Goal: Task Accomplishment & Management: Manage account settings

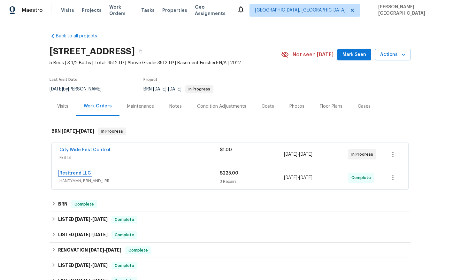
click at [86, 173] on link "Resitrend LLC" at bounding box center [75, 173] width 32 height 4
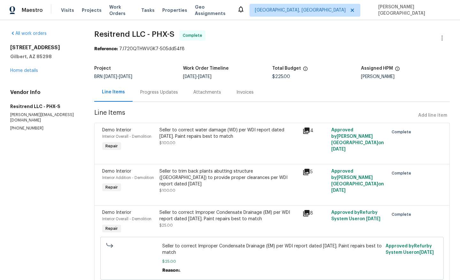
click at [177, 93] on div "Progress Updates" at bounding box center [159, 92] width 38 height 6
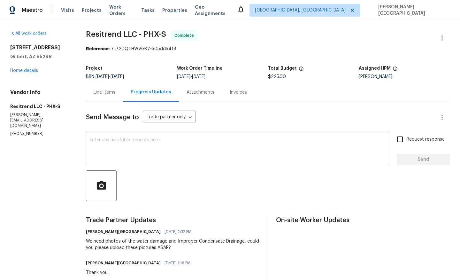
click at [118, 153] on textarea at bounding box center [237, 149] width 295 height 22
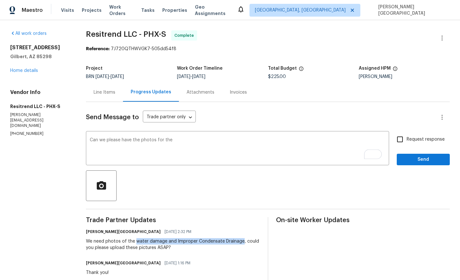
drag, startPoint x: 138, startPoint y: 241, endPoint x: 242, endPoint y: 241, distance: 103.7
click at [242, 241] on div "We need photos of the water damage and Improper Condensate Drainage, could you …" at bounding box center [173, 244] width 174 height 13
copy div "water damage and Improper Condensate Drainage"
click at [177, 139] on textarea "Can we please have the photos for the" at bounding box center [237, 149] width 295 height 22
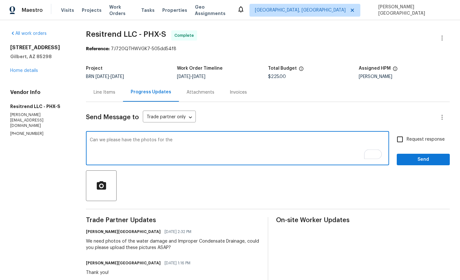
paste textarea "water damage and Improper Condensate Drainage"
type textarea "Can we please have the photos for the water damage and Improper Condensate Drai…"
click at [402, 140] on input "Request response" at bounding box center [399, 138] width 13 height 13
checkbox input "true"
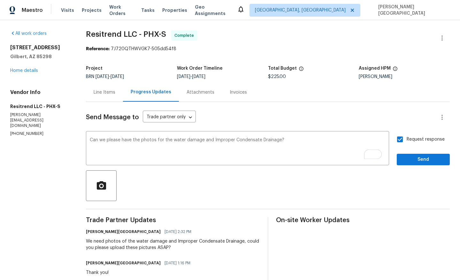
click at [409, 170] on div at bounding box center [268, 185] width 364 height 31
click at [415, 160] on span "Send" at bounding box center [423, 159] width 43 height 8
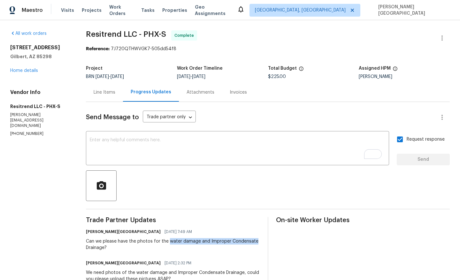
drag, startPoint x: 170, startPoint y: 240, endPoint x: 254, endPoint y: 240, distance: 83.6
click at [254, 240] on div "Can we please have the photos for the water damage and Improper Condensate Drai…" at bounding box center [173, 244] width 174 height 13
copy div "water damage and Improper Condensat"
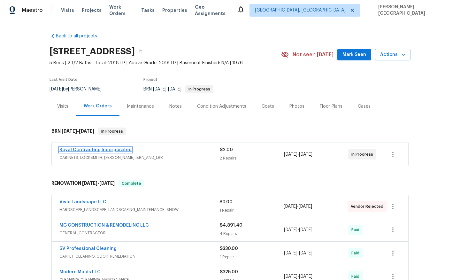
click at [115, 148] on link "Royal Contracting Incorporated" at bounding box center [95, 149] width 72 height 4
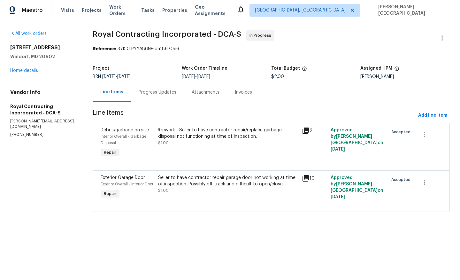
click at [161, 94] on div "Progress Updates" at bounding box center [158, 92] width 38 height 6
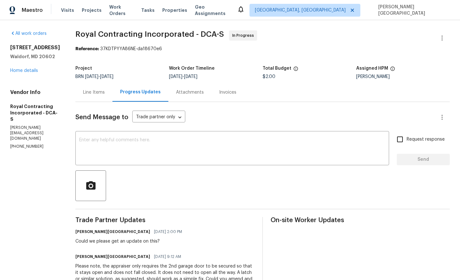
click at [24, 144] on p "(540) 892-0416" at bounding box center [35, 146] width 50 height 5
copy p "(540) 892-0416"
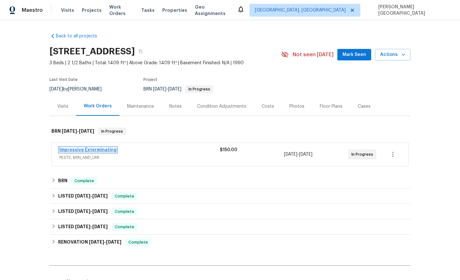
click at [86, 148] on link "Impressive Exterminating" at bounding box center [87, 149] width 57 height 4
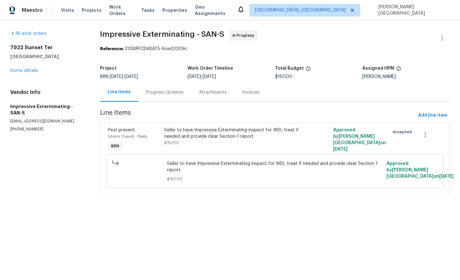
click at [160, 95] on div "Progress Updates" at bounding box center [165, 92] width 38 height 6
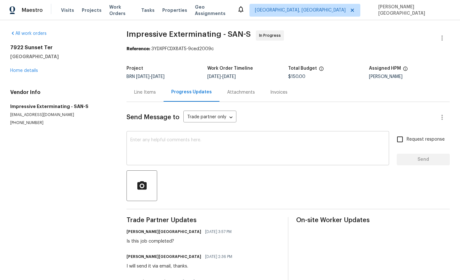
click at [142, 145] on textarea at bounding box center [257, 149] width 255 height 22
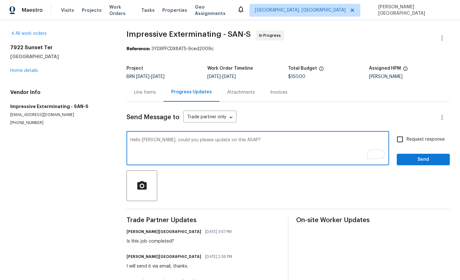
type textarea "Hello Alex, could you please update on this ASAP?"
click at [402, 143] on input "Request response" at bounding box center [399, 138] width 13 height 13
checkbox input "true"
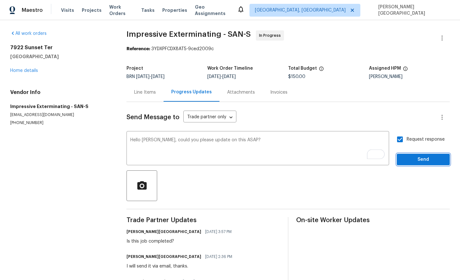
click at [408, 162] on span "Send" at bounding box center [423, 159] width 43 height 8
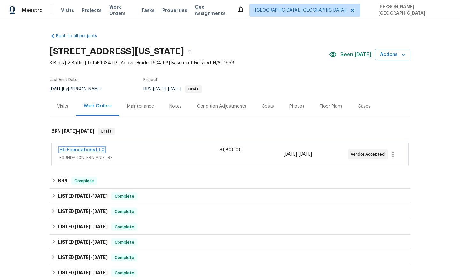
click at [102, 147] on link "HD Foundations LLC" at bounding box center [81, 149] width 45 height 4
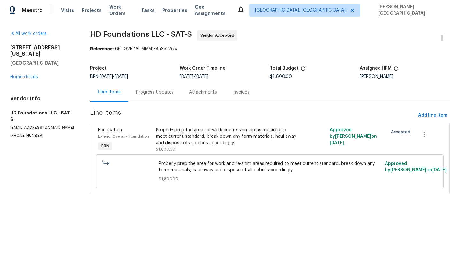
click at [151, 95] on div "Progress Updates" at bounding box center [155, 92] width 38 height 6
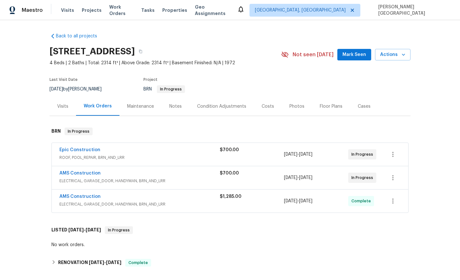
scroll to position [88, 0]
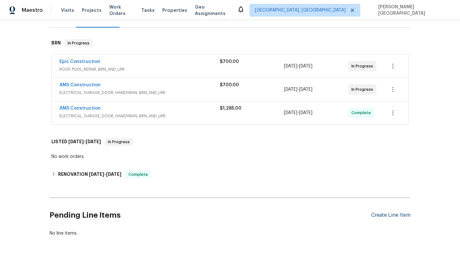
click at [383, 213] on div "Create Line Item" at bounding box center [390, 215] width 39 height 6
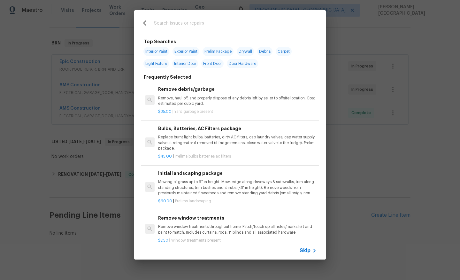
click at [298, 249] on div "Skip" at bounding box center [230, 250] width 192 height 18
click at [303, 252] on span "Skip" at bounding box center [304, 250] width 11 height 6
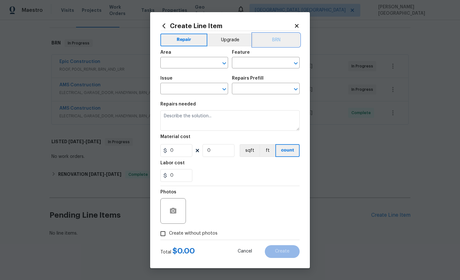
drag, startPoint x: 288, startPoint y: 36, endPoint x: 280, endPoint y: 38, distance: 9.0
click at [288, 36] on button "BRN" at bounding box center [275, 40] width 47 height 13
click at [192, 64] on input "text" at bounding box center [185, 63] width 50 height 10
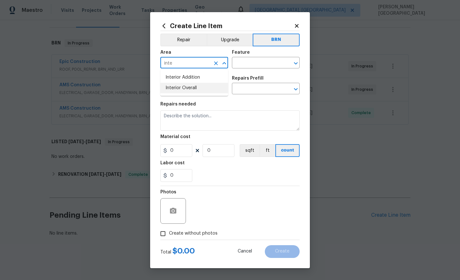
drag, startPoint x: 195, startPoint y: 86, endPoint x: 219, endPoint y: 86, distance: 23.9
click at [195, 86] on li "Interior Overall" at bounding box center [194, 88] width 68 height 11
type input "Interior Overall"
click at [250, 65] on input "text" at bounding box center [257, 63] width 50 height 10
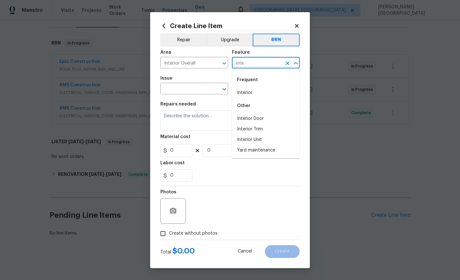
click at [253, 93] on li "Interior" at bounding box center [266, 92] width 68 height 11
type input "Interior"
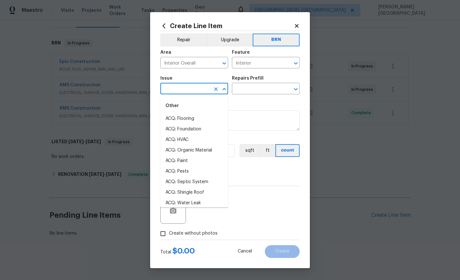
click at [187, 91] on input "text" at bounding box center [185, 89] width 50 height 10
type input "u"
click at [195, 118] on li "Demo Interior" at bounding box center [194, 118] width 68 height 11
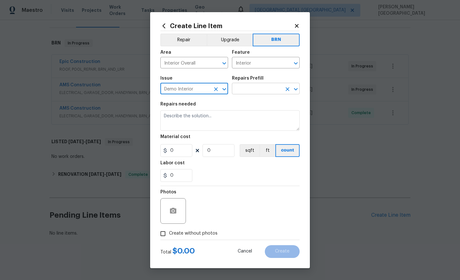
type input "Demo Interior"
click at [244, 90] on input "text" at bounding box center [257, 89] width 50 height 10
type input "int"
type input "e"
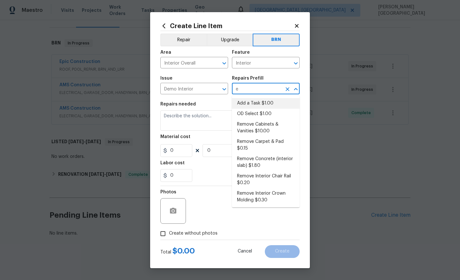
click at [249, 106] on li "Add a Task $1.00" at bounding box center [266, 103] width 68 height 11
type input "Demolition"
type input "Add a Task $1.00"
type textarea "HPM to detail"
type input "1"
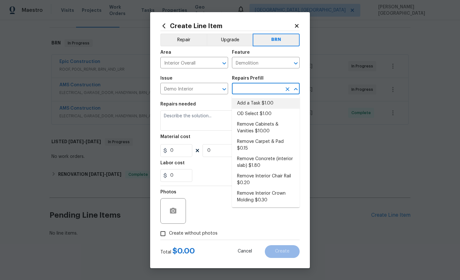
type input "1"
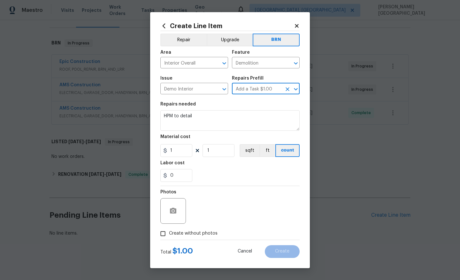
type input "Add a Task $1.00"
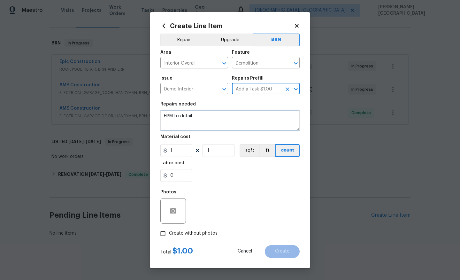
click at [191, 126] on textarea "HPM to detail" at bounding box center [229, 120] width 139 height 20
paste textarea "Seller to correct high soil/mulch to provide proper clearances per WDI report (…"
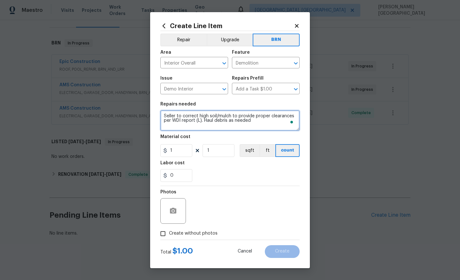
type textarea "Seller to correct high soil/mulch to provide proper clearances per WDI report (…"
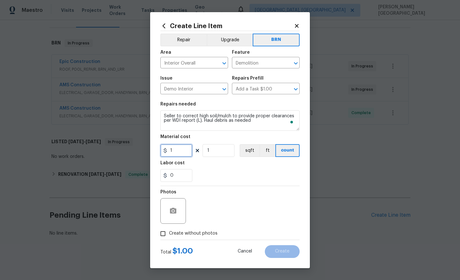
click at [184, 151] on input "1" at bounding box center [176, 150] width 32 height 13
type input "0"
click at [182, 177] on input "0" at bounding box center [176, 175] width 32 height 13
type input "250"
click at [193, 237] on label "Create without photos" at bounding box center [187, 233] width 61 height 12
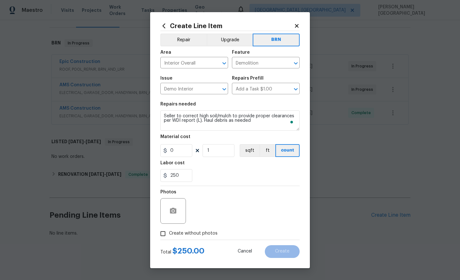
click at [169, 237] on input "Create without photos" at bounding box center [163, 233] width 12 height 12
click at [175, 229] on label "Create without photos" at bounding box center [187, 233] width 61 height 12
click at [169, 229] on input "Create without photos" at bounding box center [163, 233] width 12 height 12
checkbox input "false"
click at [172, 210] on icon "button" at bounding box center [173, 211] width 8 height 8
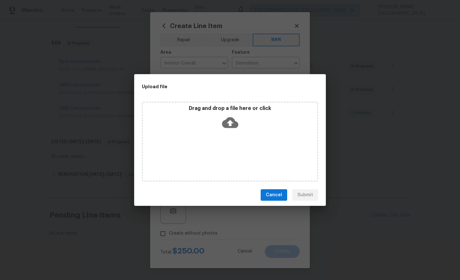
click at [224, 126] on icon at bounding box center [230, 122] width 16 height 11
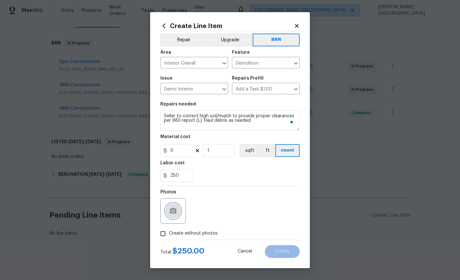
click at [166, 207] on button "button" at bounding box center [172, 210] width 15 height 15
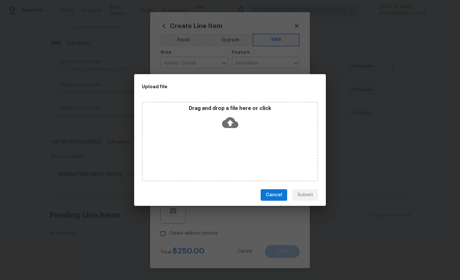
click at [230, 120] on icon at bounding box center [230, 122] width 16 height 11
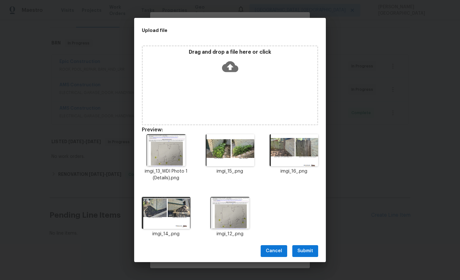
click at [313, 251] on button "Submit" at bounding box center [305, 251] width 26 height 12
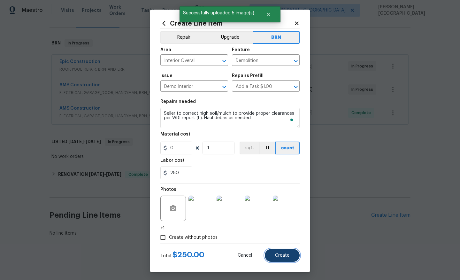
click at [276, 254] on span "Create" at bounding box center [282, 255] width 14 height 5
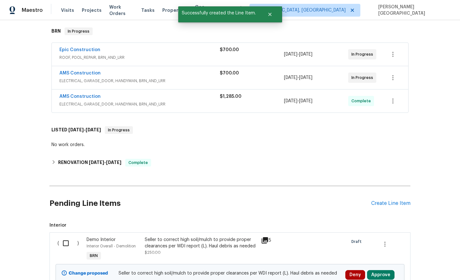
scroll to position [108, 0]
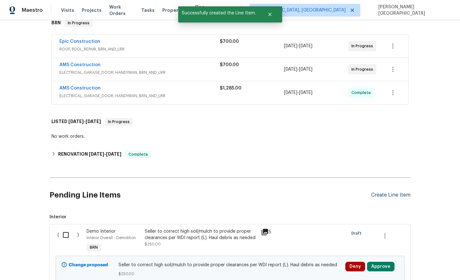
click at [389, 196] on div "Create Line Item" at bounding box center [390, 195] width 39 height 6
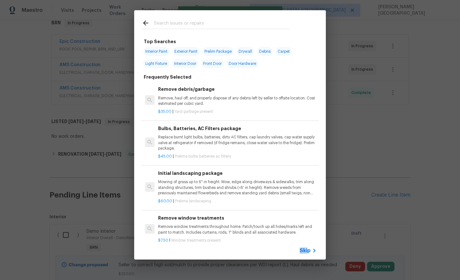
click at [307, 247] on span "Skip" at bounding box center [304, 250] width 11 height 6
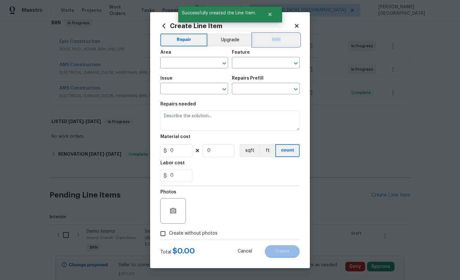
click at [286, 38] on button "BRN" at bounding box center [275, 40] width 47 height 13
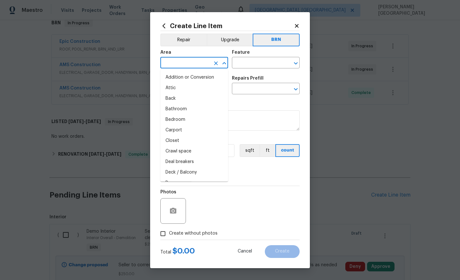
click at [173, 66] on input "text" at bounding box center [185, 63] width 50 height 10
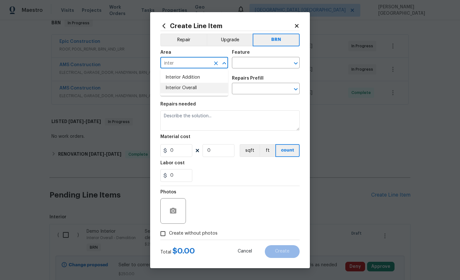
click at [205, 88] on li "Interior Overall" at bounding box center [194, 88] width 68 height 11
type input "Interior Overall"
click at [244, 58] on input "text" at bounding box center [257, 63] width 50 height 10
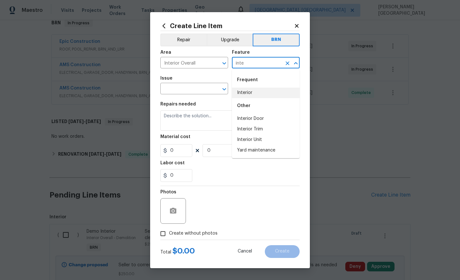
click at [252, 91] on li "Interior" at bounding box center [266, 92] width 68 height 11
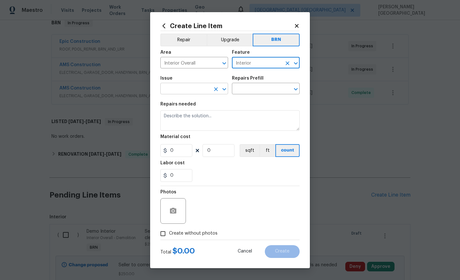
type input "Interior"
click at [171, 91] on input "text" at bounding box center [185, 89] width 50 height 10
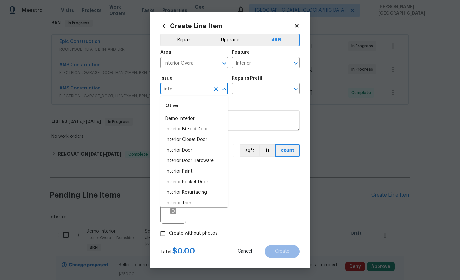
click at [176, 113] on div "Other" at bounding box center [194, 105] width 68 height 15
click at [177, 118] on li "Demo Interior" at bounding box center [194, 118] width 68 height 11
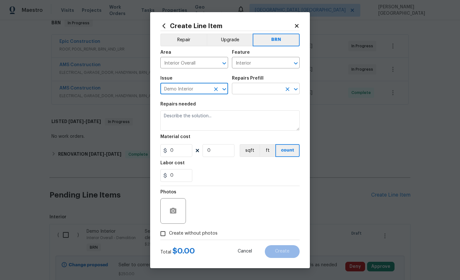
type input "Demo Interior"
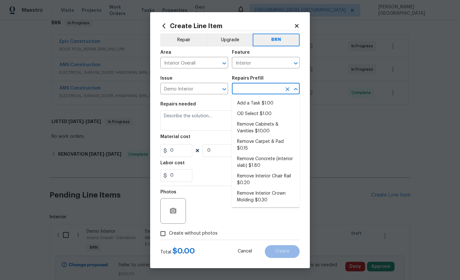
click at [249, 87] on input "text" at bounding box center [257, 89] width 50 height 10
click at [249, 106] on li "Add a Task $1.00" at bounding box center [266, 103] width 68 height 11
type input "Demolition"
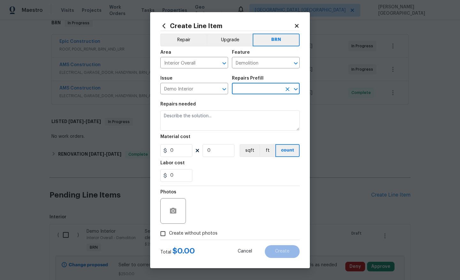
type input "Add a Task $1.00"
type textarea "HPM to detail"
type input "1"
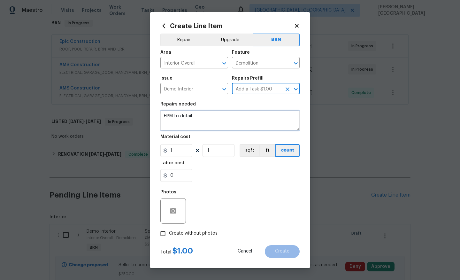
click at [206, 112] on textarea "HPM to detail" at bounding box center [229, 120] width 139 height 20
paste textarea "Seller to trim back foliage in contact with structure to provide proper clearan…"
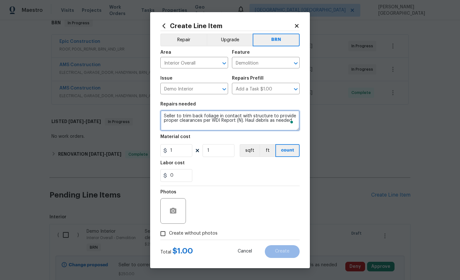
type textarea "Seller to trim back foliage in contact with structure to provide proper clearan…"
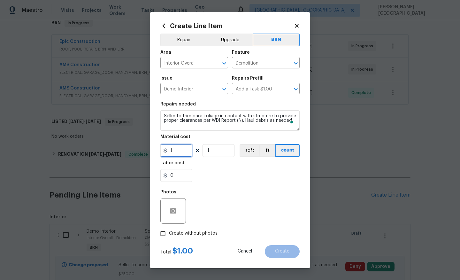
click at [178, 145] on input "1" at bounding box center [176, 150] width 32 height 13
type input "0"
click at [177, 174] on input "0" at bounding box center [176, 175] width 32 height 13
click at [181, 170] on input "0" at bounding box center [176, 175] width 32 height 13
type input "100"
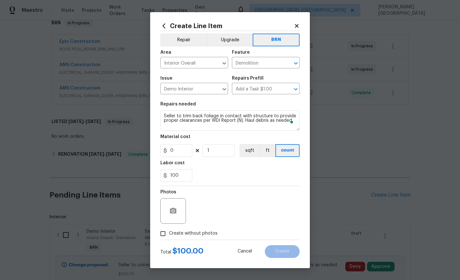
click at [175, 236] on span "Create without photos" at bounding box center [193, 233] width 49 height 7
click at [169, 236] on input "Create without photos" at bounding box center [163, 233] width 12 height 12
checkbox input "true"
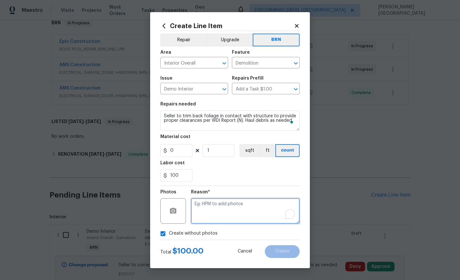
click at [212, 209] on textarea "To enrich screen reader interactions, please activate Accessibility in Grammarl…" at bounding box center [245, 211] width 109 height 26
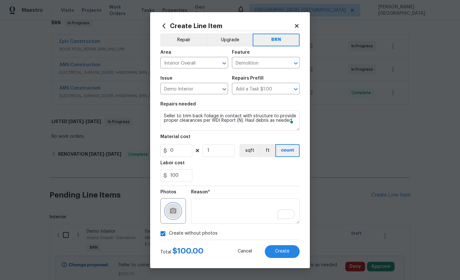
click at [175, 204] on button "button" at bounding box center [172, 210] width 15 height 15
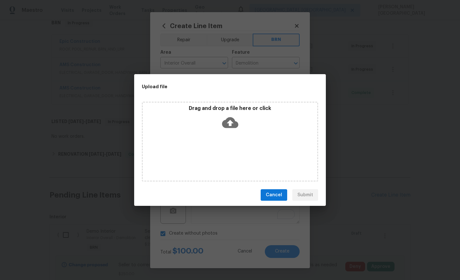
click at [228, 122] on icon at bounding box center [230, 122] width 16 height 16
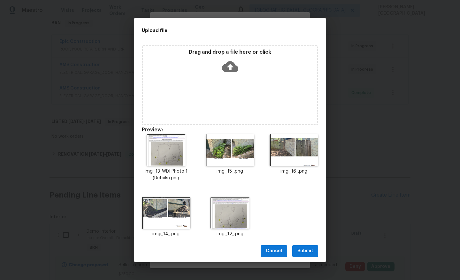
click at [303, 253] on span "Submit" at bounding box center [305, 251] width 16 height 8
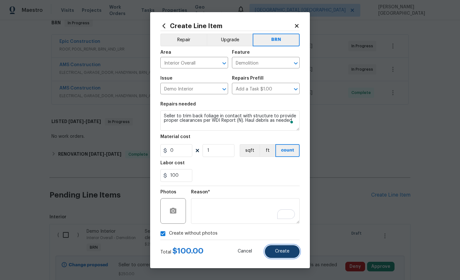
click at [280, 253] on span "Create" at bounding box center [282, 251] width 14 height 5
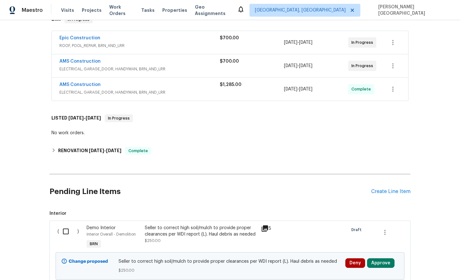
scroll to position [232, 0]
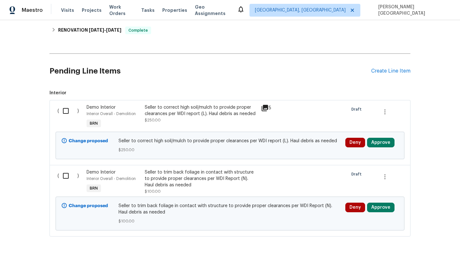
click at [395, 65] on div "Pending Line Items Create Line Item" at bounding box center [229, 71] width 361 height 30
click at [395, 71] on div "Create Line Item" at bounding box center [390, 71] width 39 height 6
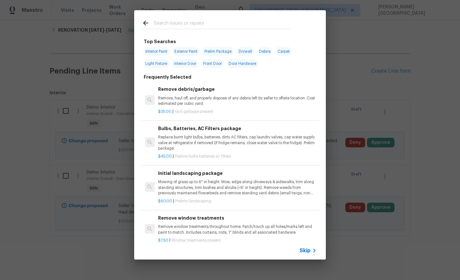
click at [306, 248] on span "Skip" at bounding box center [304, 250] width 11 height 6
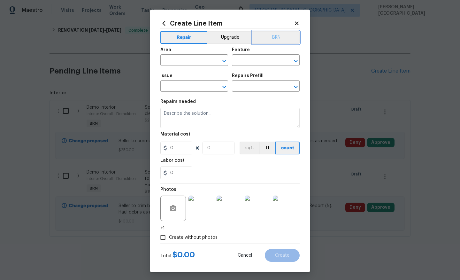
click at [275, 34] on button "BRN" at bounding box center [275, 37] width 47 height 13
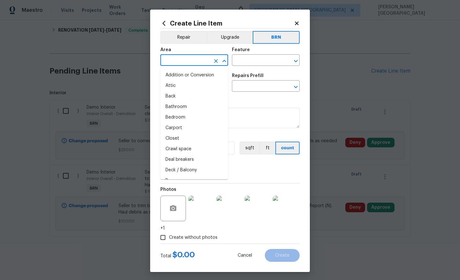
click at [173, 59] on input "text" at bounding box center [185, 61] width 50 height 10
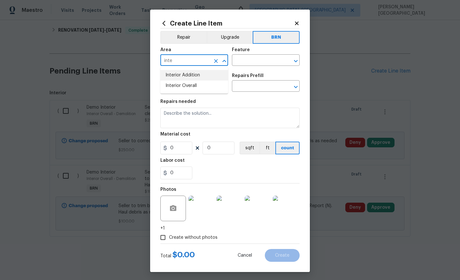
click at [198, 78] on li "Interior Addition" at bounding box center [194, 75] width 68 height 11
type input "Interior Addition"
click at [244, 59] on input "text" at bounding box center [257, 61] width 50 height 10
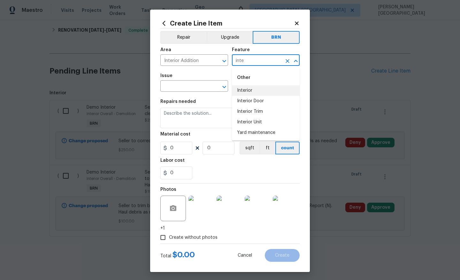
click at [246, 89] on li "Interior" at bounding box center [266, 90] width 68 height 11
type input "Interior"
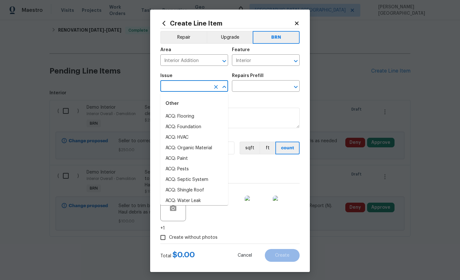
click at [179, 90] on input "text" at bounding box center [185, 87] width 50 height 10
click at [183, 112] on li "Demo Interior" at bounding box center [194, 116] width 68 height 11
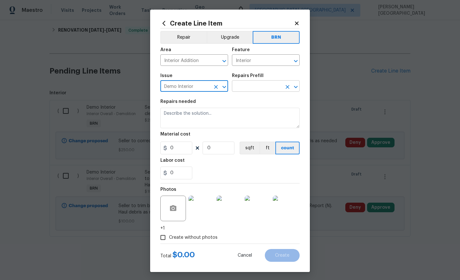
type input "Demo Interior"
click at [238, 88] on input "text" at bounding box center [257, 87] width 50 height 10
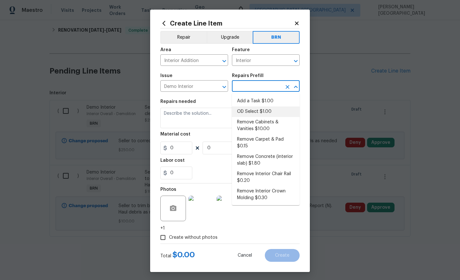
click at [241, 107] on li "OD Select $1.00" at bounding box center [266, 111] width 68 height 11
type input "Demolition"
type input "OD Select $1.00"
type textarea "Refer to the agreed upon scope document for further details."
type input "1"
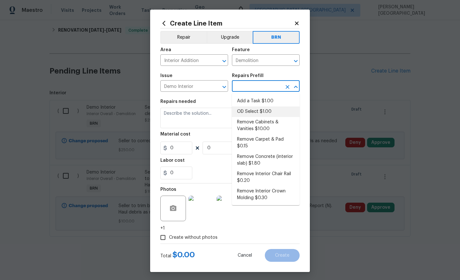
type input "1"
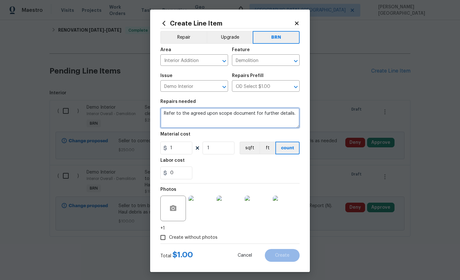
click at [196, 117] on textarea "Refer to the agreed upon scope document for further details." at bounding box center [229, 118] width 139 height 20
paste textarea "Seller to correct /break wood to earth contact at fence per WDI Report. (R). Ha…"
type textarea "Seller to correct /break wood to earth contact at fence per WDI Report. (R). Ha…"
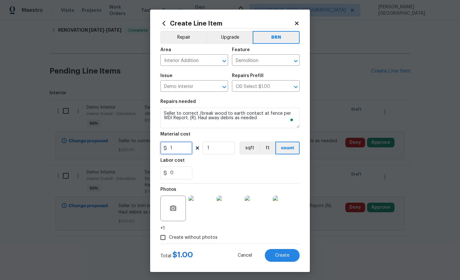
click at [177, 149] on input "1" at bounding box center [176, 147] width 32 height 13
type input "0"
click at [179, 167] on input "0" at bounding box center [176, 172] width 32 height 13
type input "200"
click at [280, 255] on span "Create" at bounding box center [282, 255] width 14 height 5
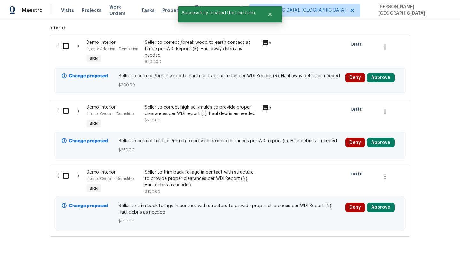
scroll to position [258, 0]
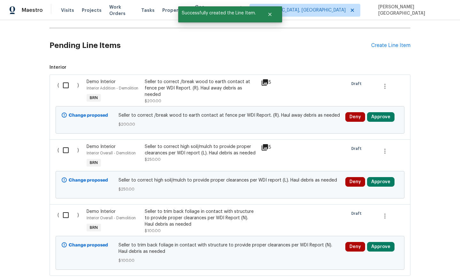
click at [193, 82] on div "Seller to correct /break wood to earth contact at fence per WDI Report. (R). Ha…" at bounding box center [201, 88] width 112 height 19
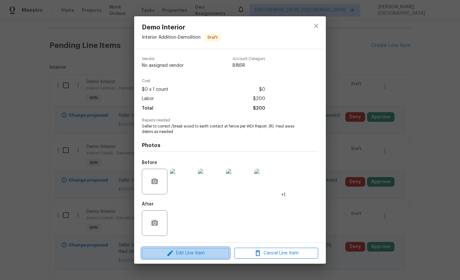
click at [177, 251] on span "Edit Line Item" at bounding box center [186, 253] width 84 height 8
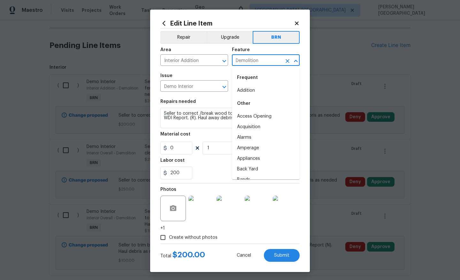
click at [247, 60] on input "Demolition" at bounding box center [257, 61] width 50 height 10
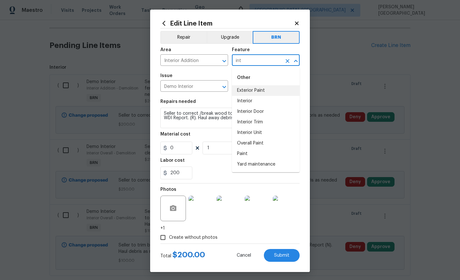
click at [257, 91] on li "Exterior Paint" at bounding box center [266, 90] width 68 height 11
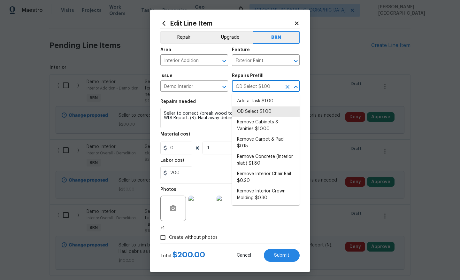
drag, startPoint x: 257, startPoint y: 91, endPoint x: 256, endPoint y: 73, distance: 17.6
click at [257, 90] on input "OD Select $1.00" at bounding box center [257, 87] width 50 height 10
click at [249, 62] on input "Exterior Paint" at bounding box center [257, 61] width 50 height 10
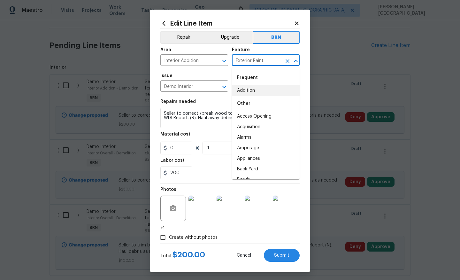
click at [249, 62] on input "Exterior Paint" at bounding box center [257, 61] width 50 height 10
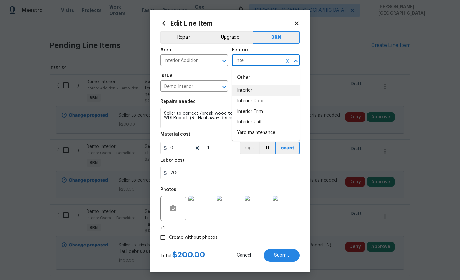
click at [252, 91] on li "Interior" at bounding box center [266, 90] width 68 height 11
type input "Interior"
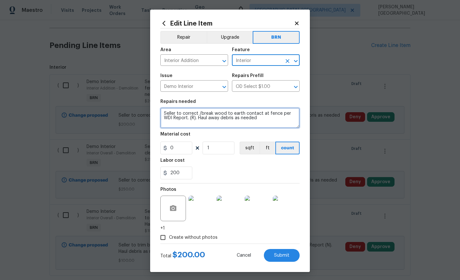
click at [200, 119] on textarea "Seller to correct /break wood to earth contact at fence per WDI Report. (R). Ha…" at bounding box center [229, 118] width 139 height 20
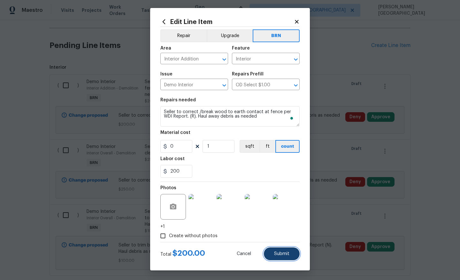
click at [271, 254] on button "Submit" at bounding box center [282, 253] width 36 height 13
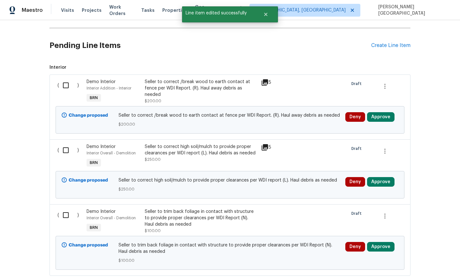
scroll to position [0, 0]
click at [66, 83] on input "checkbox" at bounding box center [68, 85] width 18 height 13
checkbox input "true"
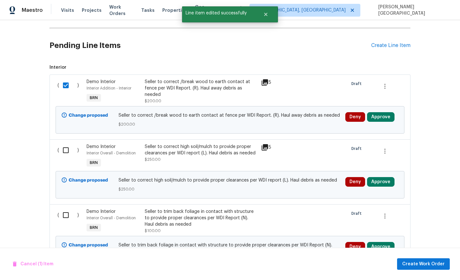
click at [66, 155] on input "checkbox" at bounding box center [68, 149] width 18 height 13
checkbox input "true"
click at [66, 222] on div "( )" at bounding box center [70, 220] width 29 height 29
click at [65, 213] on input "checkbox" at bounding box center [68, 214] width 18 height 13
checkbox input "true"
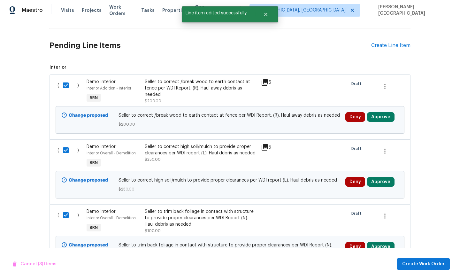
scroll to position [297, 0]
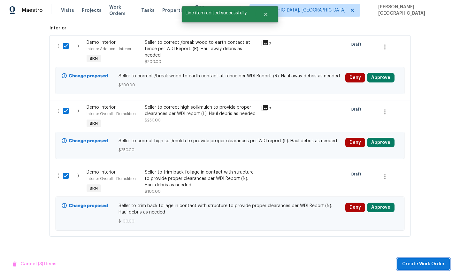
click at [408, 259] on button "Create Work Order" at bounding box center [423, 264] width 53 height 12
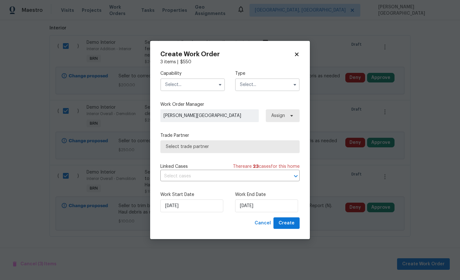
click at [190, 82] on input "text" at bounding box center [192, 84] width 64 height 13
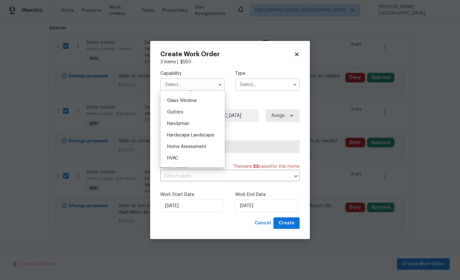
scroll to position [334, 0]
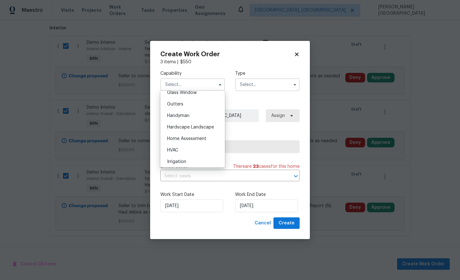
click at [181, 115] on span "Handyman" at bounding box center [178, 115] width 22 height 4
type input "Handyman"
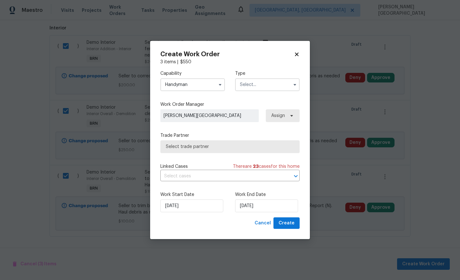
click at [270, 82] on input "text" at bounding box center [267, 84] width 64 height 13
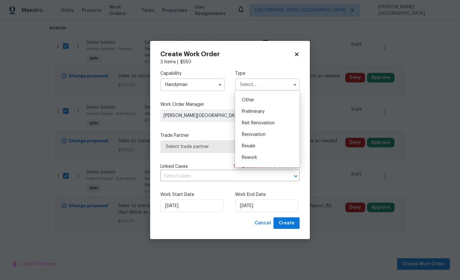
scroll to position [145, 0]
click at [259, 126] on div "Resale" at bounding box center [267, 125] width 61 height 11
type input "Resale"
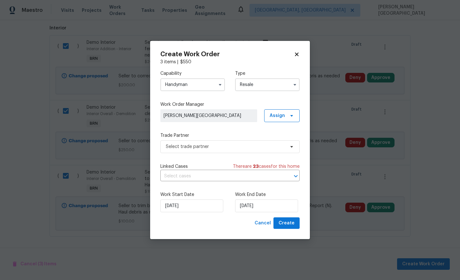
click at [197, 183] on div "Capability Handyman Type Resale Work Order Manager Isabel Sangeetha Ireland Ass…" at bounding box center [229, 141] width 139 height 152
click at [190, 173] on input "text" at bounding box center [220, 176] width 121 height 10
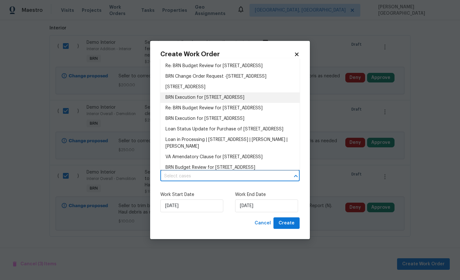
click at [196, 103] on li "BRN Execution for 4016 Lynbrook Ln, Arlington, TX 76015" at bounding box center [229, 97] width 139 height 11
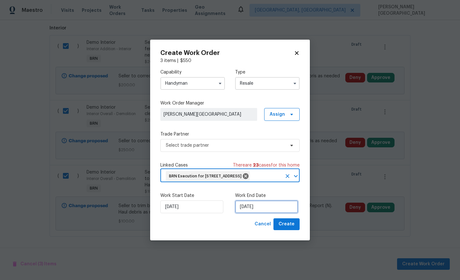
click at [248, 210] on input "[DATE]" at bounding box center [266, 206] width 63 height 13
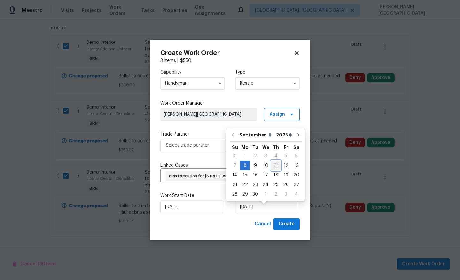
click at [271, 167] on div "11" at bounding box center [276, 165] width 10 height 9
type input "9/11/2025"
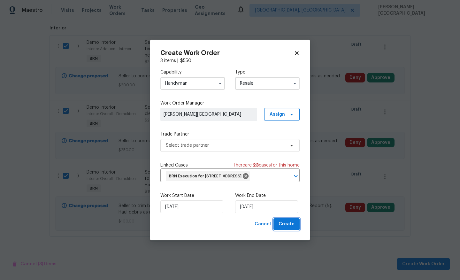
click at [280, 228] on span "Create" at bounding box center [286, 224] width 16 height 8
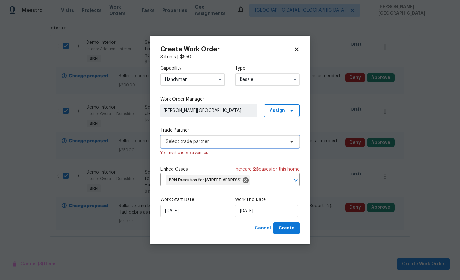
click at [196, 138] on span "Select trade partner" at bounding box center [225, 141] width 119 height 6
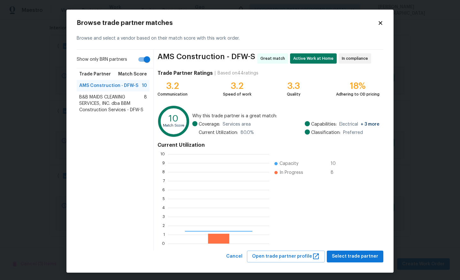
scroll to position [89, 101]
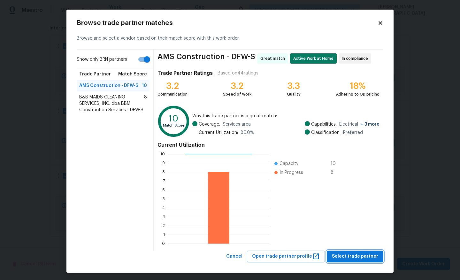
click at [367, 255] on span "Select trade partner" at bounding box center [355, 256] width 46 height 8
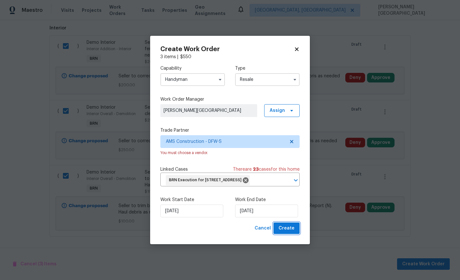
click at [288, 231] on span "Create" at bounding box center [286, 228] width 16 height 8
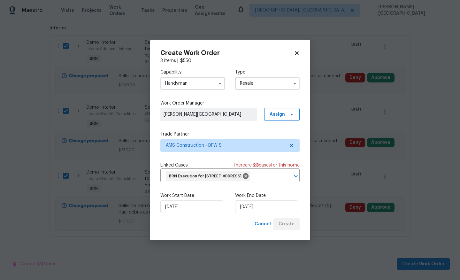
checkbox input "false"
click at [266, 77] on input "Resale" at bounding box center [267, 83] width 64 height 13
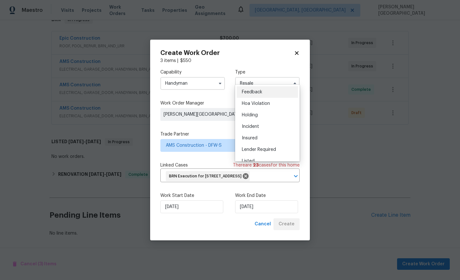
scroll to position [111, 0]
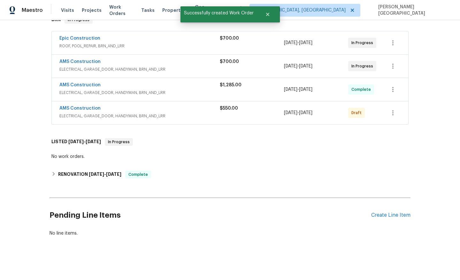
click at [108, 227] on h2 "Pending Line Items" at bounding box center [209, 215] width 321 height 30
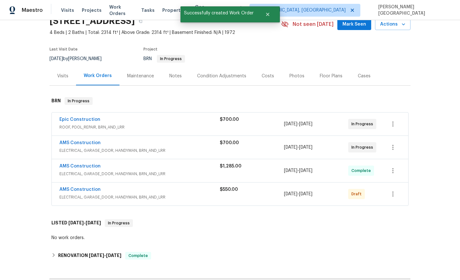
scroll to position [0, 0]
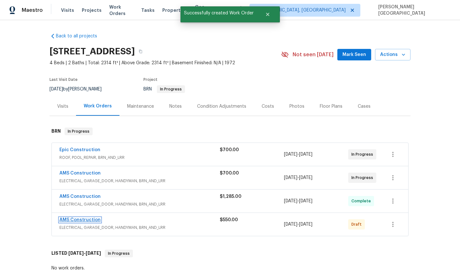
click at [76, 221] on link "AMS Construction" at bounding box center [79, 219] width 41 height 4
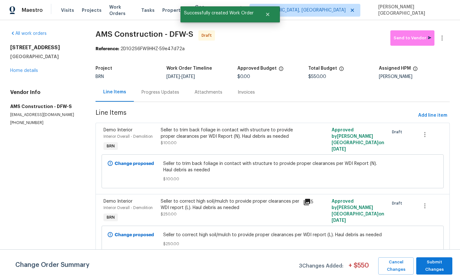
click at [170, 93] on div "Progress Updates" at bounding box center [160, 92] width 38 height 6
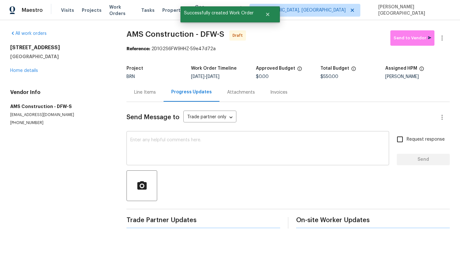
click at [166, 149] on textarea at bounding box center [257, 149] width 255 height 22
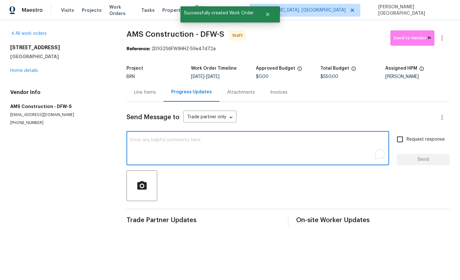
paste textarea "This is Isabel from Opendoor. Please confirm receipt of the work order due on 0…"
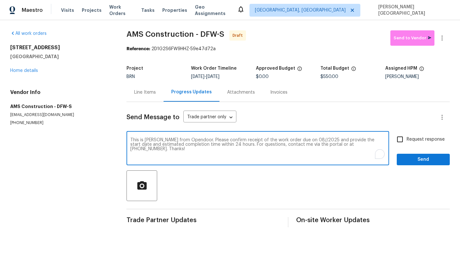
click at [299, 139] on textarea "This is Isabel from Opendoor. Please confirm receipt of the work order due on 0…" at bounding box center [257, 149] width 255 height 22
click at [301, 139] on textarea "This is Isabel from Opendoor. Please confirm receipt of the work order due on 0…" at bounding box center [257, 149] width 255 height 22
type textarea "This is Isabel from Opendoor. Please confirm receipt of the work order due on 0…"
click at [402, 140] on input "Request response" at bounding box center [399, 138] width 13 height 13
checkbox input "true"
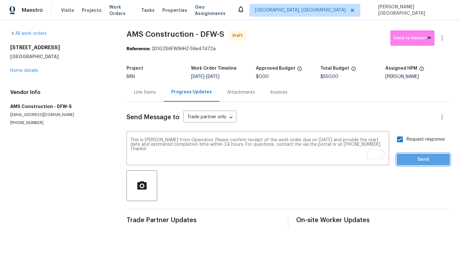
click at [408, 162] on span "Send" at bounding box center [423, 159] width 43 height 8
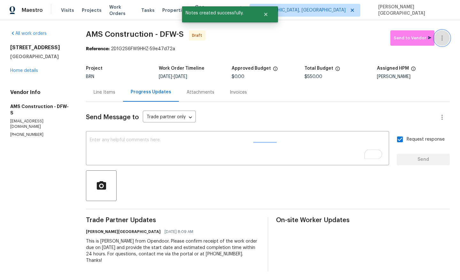
click at [443, 32] on button "button" at bounding box center [441, 37] width 15 height 15
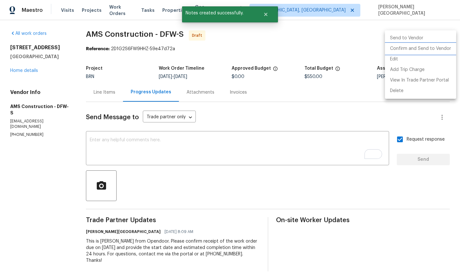
click at [442, 46] on li "Confirm and Send to Vendor" at bounding box center [420, 48] width 71 height 11
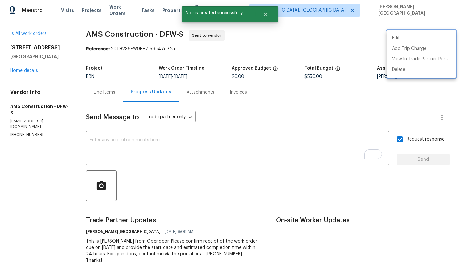
click at [21, 68] on div at bounding box center [230, 140] width 460 height 280
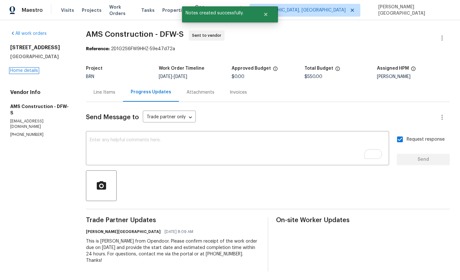
click at [21, 69] on link "Home details" at bounding box center [24, 70] width 28 height 4
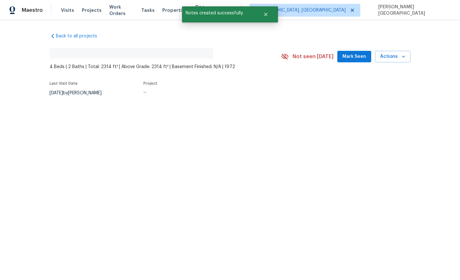
click at [21, 69] on div "Back to all projects No address found 4 Beds | 2 Baths | Total: 2314 ft² | Abov…" at bounding box center [230, 79] width 460 height 119
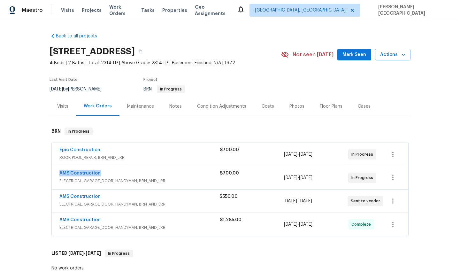
drag, startPoint x: 101, startPoint y: 175, endPoint x: 46, endPoint y: 174, distance: 55.5
click at [46, 174] on div "Back to all projects 4016 Lynbrook Ln, Arlington, TX 76015 4 Beds | 2 Baths | T…" at bounding box center [230, 149] width 460 height 259
copy link "AMS Construction"
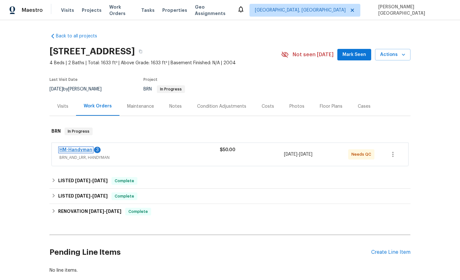
click at [85, 150] on link "HM-Handyman" at bounding box center [75, 149] width 33 height 4
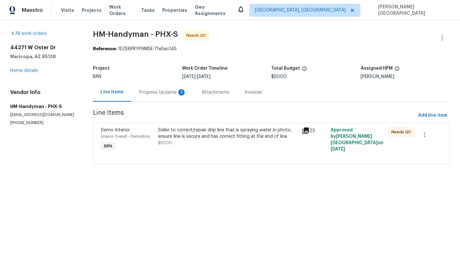
click at [176, 96] on div "Progress Updates 3" at bounding box center [162, 92] width 63 height 19
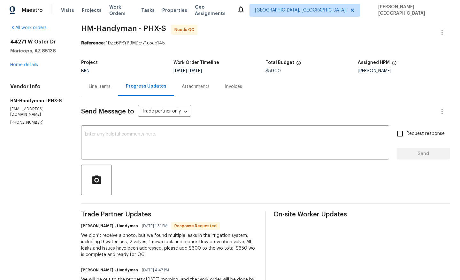
scroll to position [7, 0]
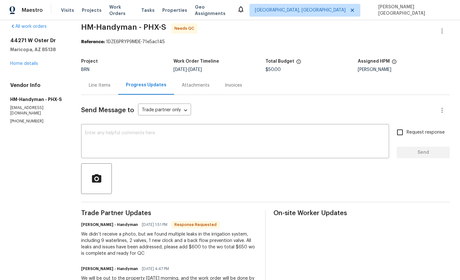
click at [237, 245] on div "We didn’t receive a photo, but we found multiple leaks in the irrigation system…" at bounding box center [169, 244] width 176 height 26
copy div "650"
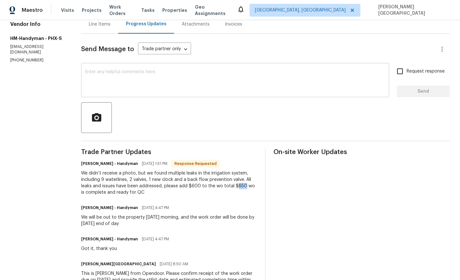
scroll to position [0, 0]
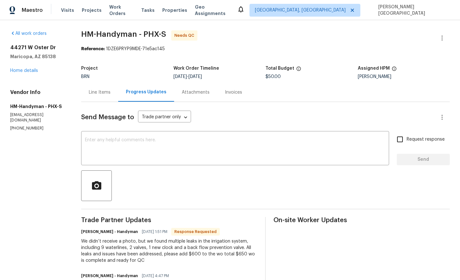
click at [101, 82] on div "Project BRN Work Order Timeline [DATE] - [DATE] Total Budget $50.00 Assigned HP…" at bounding box center [265, 72] width 368 height 20
click at [101, 101] on div "Line Items" at bounding box center [99, 92] width 37 height 19
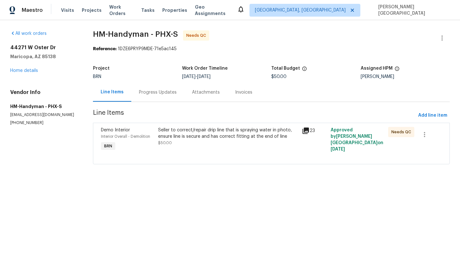
click at [207, 136] on div "Seller to correct/repair drip line that is spraying water in photo, ensure line…" at bounding box center [228, 133] width 140 height 13
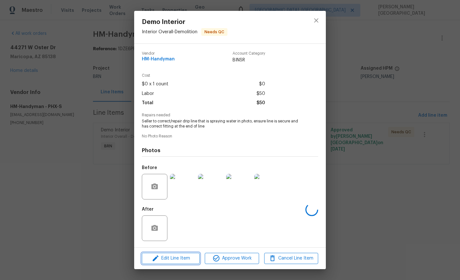
click at [175, 252] on button "Edit Line Item" at bounding box center [171, 257] width 58 height 11
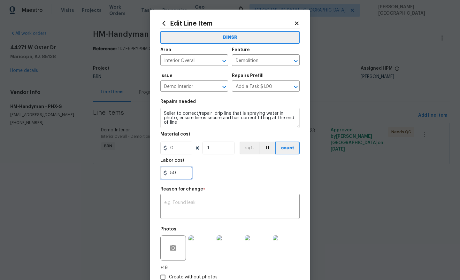
click at [177, 170] on input "50" at bounding box center [176, 172] width 32 height 13
paste input "6"
type input "650"
click at [199, 206] on textarea at bounding box center [229, 206] width 131 height 13
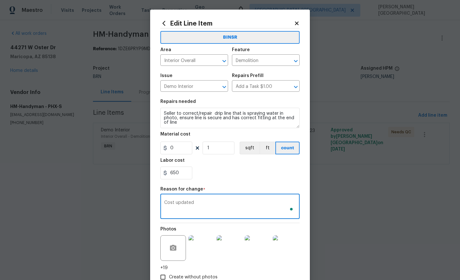
scroll to position [41, 0]
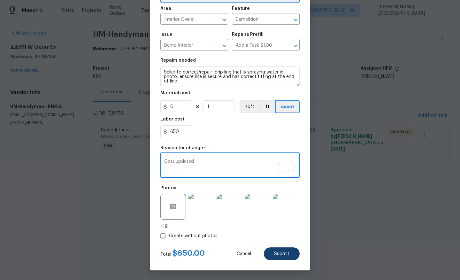
type textarea "Cost updated"
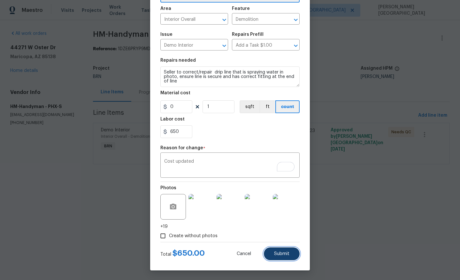
click at [291, 258] on button "Submit" at bounding box center [282, 253] width 36 height 13
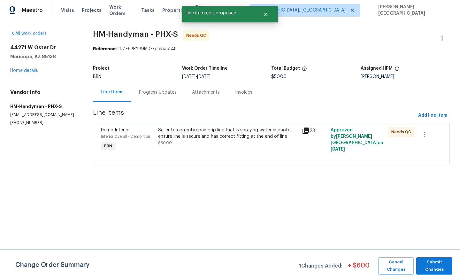
scroll to position [0, 0]
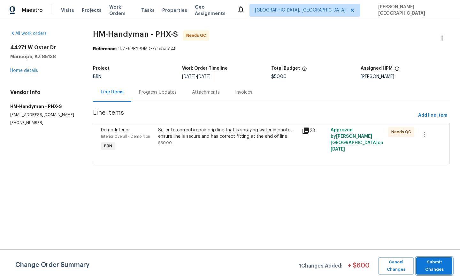
click at [431, 264] on span "Submit Changes" at bounding box center [434, 265] width 30 height 15
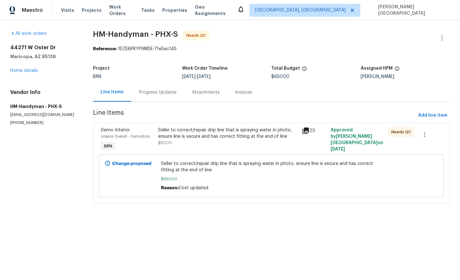
click at [158, 86] on div "Progress Updates" at bounding box center [157, 92] width 53 height 19
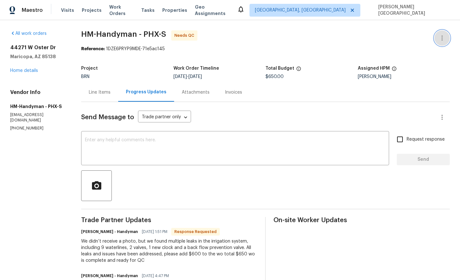
click at [443, 35] on icon "button" at bounding box center [442, 38] width 8 height 8
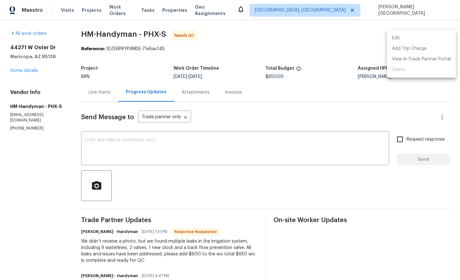
click at [422, 35] on li "Edit" at bounding box center [421, 38] width 69 height 11
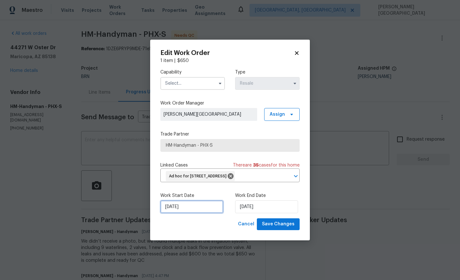
click at [206, 201] on input "[DATE]" at bounding box center [191, 206] width 63 height 13
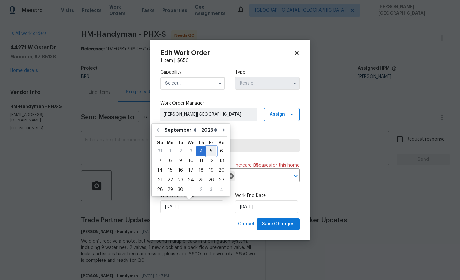
click at [210, 150] on div "5" at bounding box center [211, 151] width 10 height 9
type input "[DATE]"
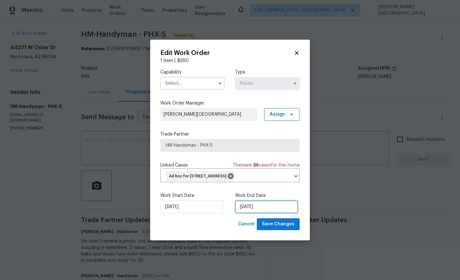
click at [249, 208] on input "[DATE]" at bounding box center [266, 206] width 63 height 13
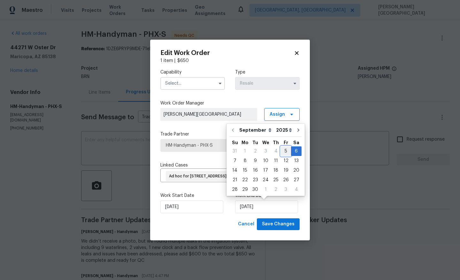
click at [283, 149] on div "5" at bounding box center [286, 151] width 10 height 9
type input "[DATE]"
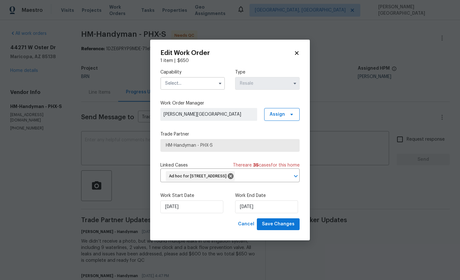
click at [179, 83] on input "text" at bounding box center [192, 83] width 64 height 13
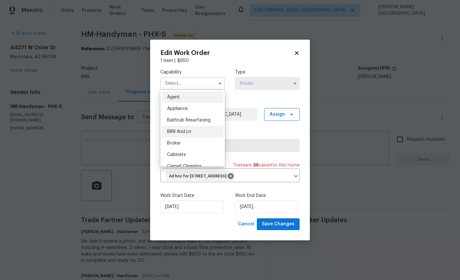
click at [184, 134] on div "BRN And Lrr" at bounding box center [192, 131] width 61 height 11
type input "BRN And Lrr"
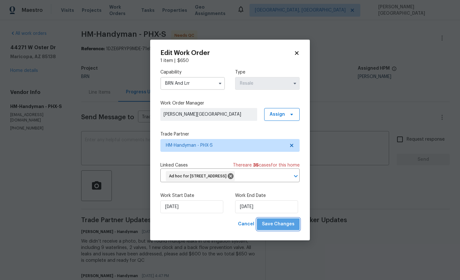
click at [284, 223] on span "Save Changes" at bounding box center [278, 224] width 33 height 8
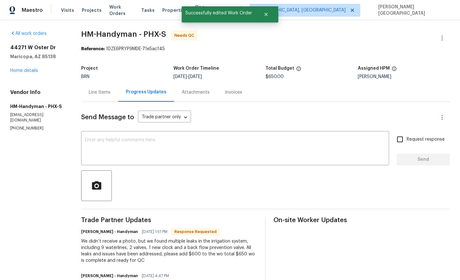
click at [117, 93] on div "Line Items" at bounding box center [99, 92] width 37 height 19
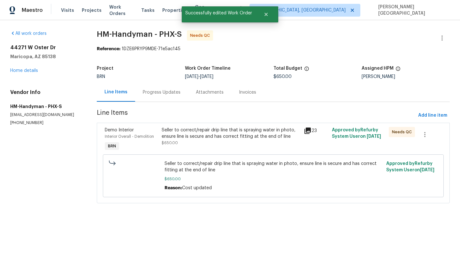
click at [185, 142] on div "Seller to correct/repair drip line that is spraying water in photo, ensure line…" at bounding box center [231, 136] width 138 height 19
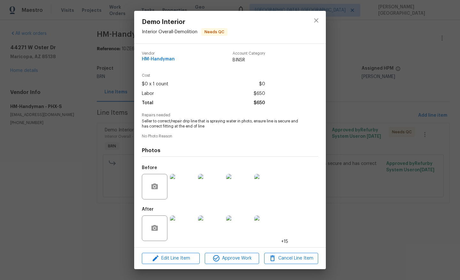
click at [180, 229] on img at bounding box center [183, 228] width 26 height 26
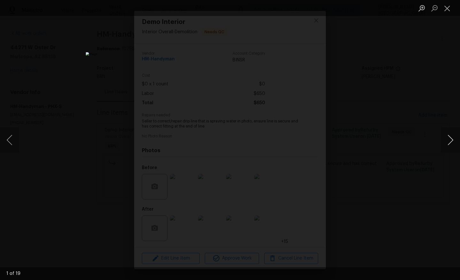
click at [448, 138] on button "Next image" at bounding box center [449, 140] width 19 height 26
click at [449, 138] on button "Next image" at bounding box center [449, 140] width 19 height 26
click at [450, 139] on button "Next image" at bounding box center [449, 140] width 19 height 26
click at [451, 140] on button "Next image" at bounding box center [449, 140] width 19 height 26
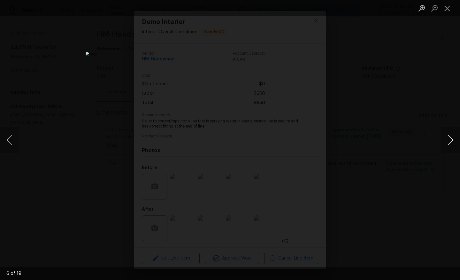
click at [452, 141] on button "Next image" at bounding box center [449, 140] width 19 height 26
click at [453, 142] on button "Next image" at bounding box center [449, 140] width 19 height 26
click at [455, 143] on button "Next image" at bounding box center [449, 140] width 19 height 26
click at [455, 144] on button "Next image" at bounding box center [449, 140] width 19 height 26
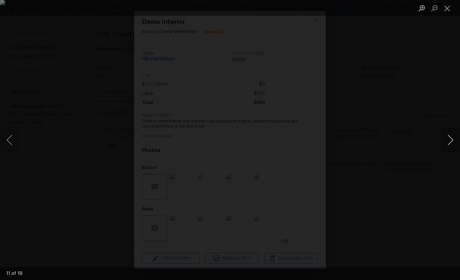
click at [455, 144] on button "Next image" at bounding box center [449, 140] width 19 height 26
click at [454, 142] on button "Next image" at bounding box center [449, 140] width 19 height 26
click at [414, 79] on div "Lightbox" at bounding box center [230, 140] width 460 height 280
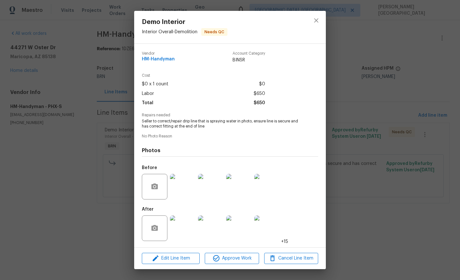
click at [376, 96] on div "Demo Interior Interior Overall - Demolition Needs QC Vendor HM-Handyman Account…" at bounding box center [230, 140] width 460 height 280
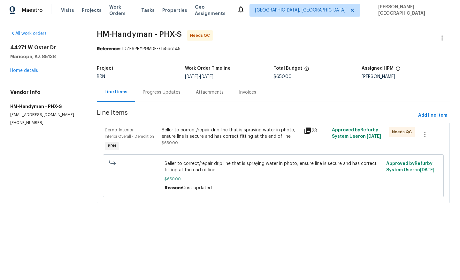
click at [175, 93] on div "Progress Updates" at bounding box center [162, 92] width 38 height 6
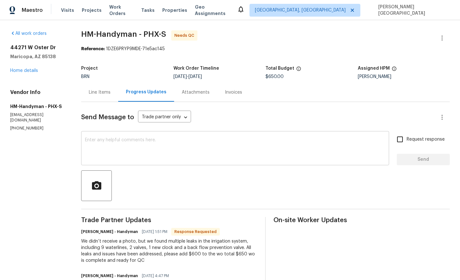
scroll to position [4, 0]
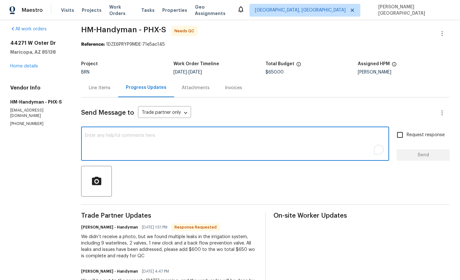
click at [130, 145] on textarea "To enrich screen reader interactions, please activate Accessibility in Grammarl…" at bounding box center [235, 144] width 300 height 22
paste textarea "WO is approved, Please upload the detailed paid invoice under invoice section. …"
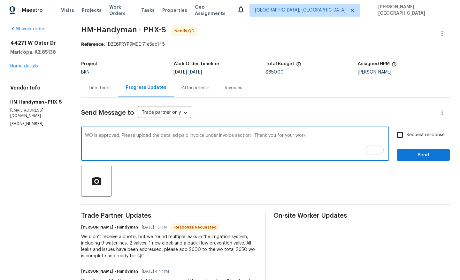
type textarea "WO is approved, Please upload the detailed paid invoice under invoice section. …"
click at [395, 134] on input "Request response" at bounding box center [399, 134] width 13 height 13
checkbox input "true"
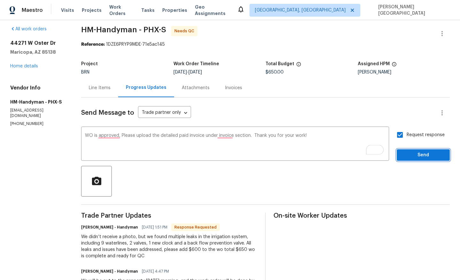
click at [410, 154] on span "Send" at bounding box center [423, 155] width 43 height 8
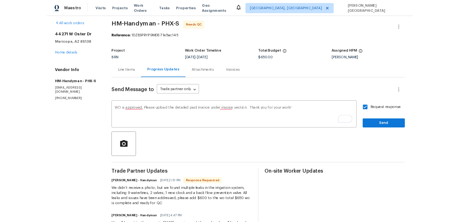
scroll to position [0, 0]
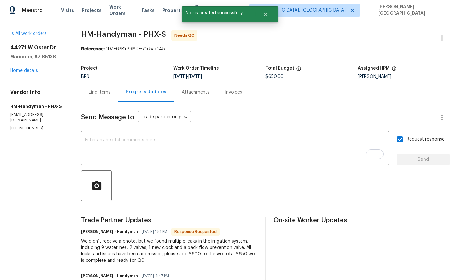
click at [92, 94] on div "Line Items" at bounding box center [100, 92] width 22 height 6
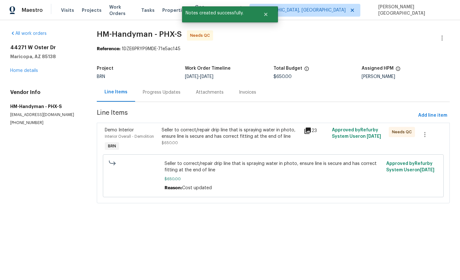
click at [213, 147] on div "Seller to correct/repair drip line that is spraying water in photo, ensure line…" at bounding box center [231, 139] width 142 height 29
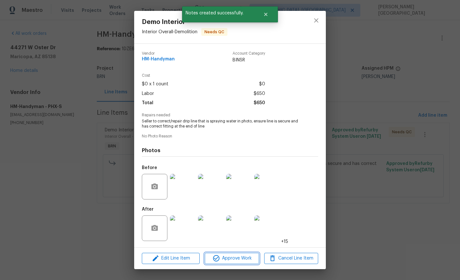
click at [237, 255] on span "Approve Work" at bounding box center [232, 258] width 50 height 8
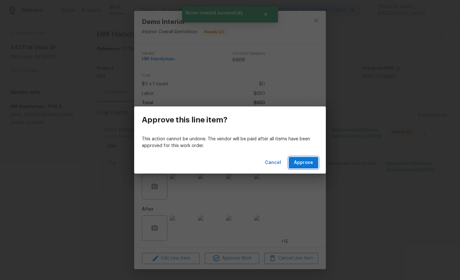
click at [301, 162] on span "Approve" at bounding box center [303, 163] width 19 height 8
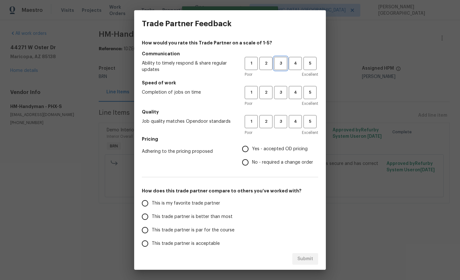
click at [279, 62] on span "3" at bounding box center [280, 63] width 12 height 7
click at [279, 89] on span "3" at bounding box center [280, 92] width 12 height 7
click at [280, 119] on span "3" at bounding box center [280, 121] width 12 height 7
click at [256, 167] on label "No - required a change order" at bounding box center [275, 161] width 74 height 13
click at [252, 167] on input "No - required a change order" at bounding box center [244, 161] width 13 height 13
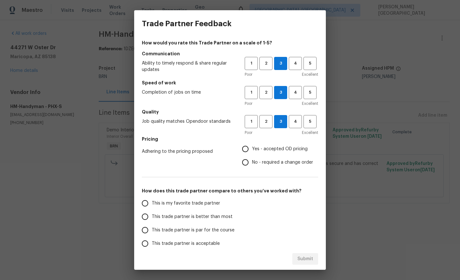
radio input "true"
click at [185, 216] on span "This trade partner is better than most" at bounding box center [192, 216] width 81 height 7
click at [152, 216] on input "This trade partner is better than most" at bounding box center [144, 216] width 13 height 13
click at [301, 261] on span "Submit" at bounding box center [305, 259] width 16 height 8
radio input "true"
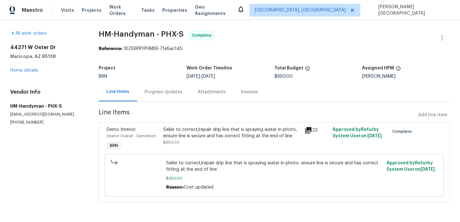
click at [241, 95] on div "Invoices" at bounding box center [249, 92] width 17 height 6
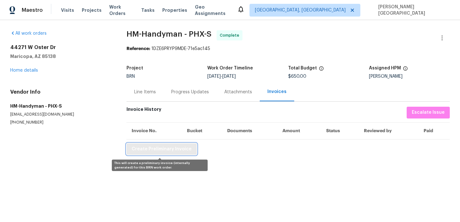
click at [160, 151] on span "Create Preliminary Invoice" at bounding box center [161, 150] width 60 height 8
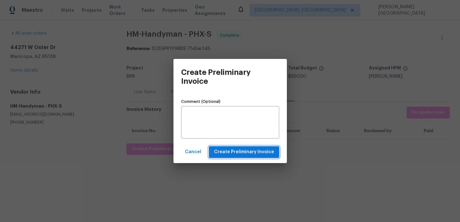
click at [241, 156] on span "Create Preliminary Invoice" at bounding box center [244, 152] width 60 height 8
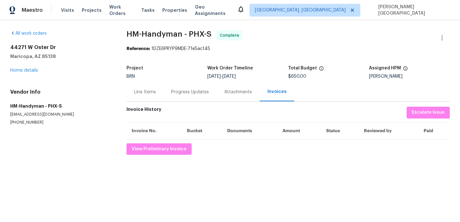
click at [140, 92] on div "Line Items" at bounding box center [145, 92] width 22 height 6
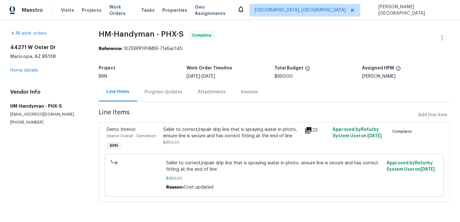
click at [200, 141] on div "Seller to correct/repair drip line that is spraying water in photo, ensure line…" at bounding box center [231, 136] width 137 height 19
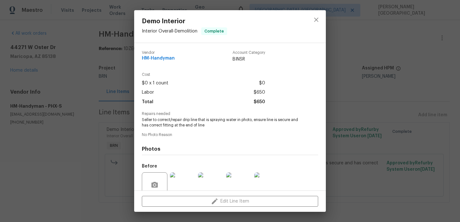
click at [188, 124] on span "Seller to correct/repair drip line that is spraying water in photo, ensure line…" at bounding box center [221, 122] width 159 height 11
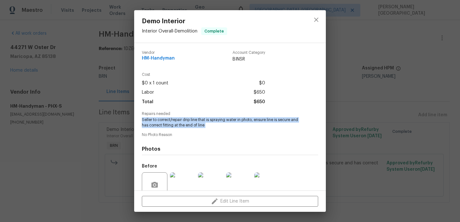
click at [188, 124] on span "Seller to correct/repair drip line that is spraying water in photo, ensure line…" at bounding box center [221, 122] width 159 height 11
copy span "Seller to correct/repair drip line that is spraying water in photo, ensure line…"
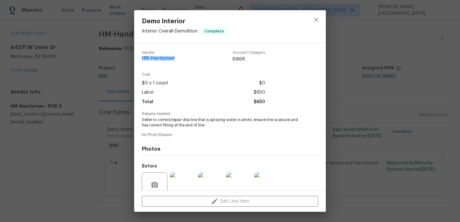
drag, startPoint x: 141, startPoint y: 58, endPoint x: 193, endPoint y: 58, distance: 52.7
click at [193, 58] on div "Vendor HM-Handyman Account Category BINSR Cost $0 x 1 count $0 Labor $650 Total…" at bounding box center [230, 117] width 192 height 148
copy span "HM-Handyman"
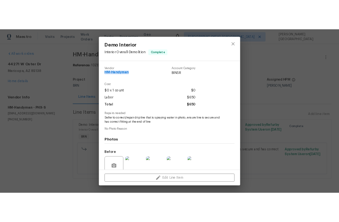
scroll to position [55, 0]
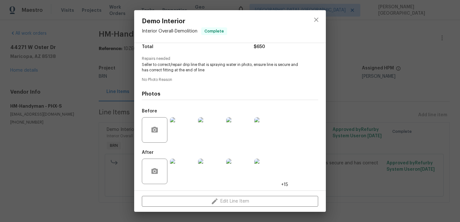
click at [208, 140] on img at bounding box center [211, 130] width 26 height 26
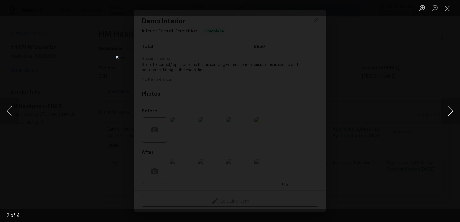
click at [448, 108] on button "Next image" at bounding box center [449, 112] width 19 height 26
click at [401, 35] on div "Lightbox" at bounding box center [230, 111] width 460 height 222
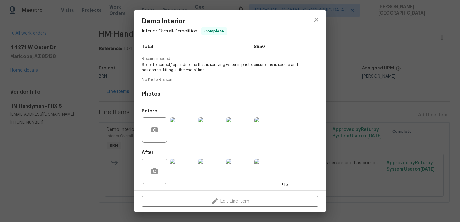
click at [214, 173] on img at bounding box center [211, 172] width 26 height 26
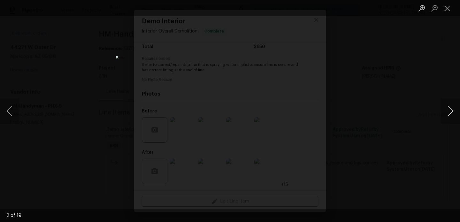
click at [449, 107] on button "Next image" at bounding box center [449, 112] width 19 height 26
click at [448, 109] on button "Next image" at bounding box center [449, 112] width 19 height 26
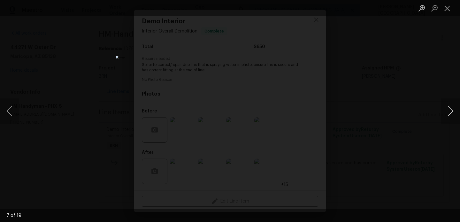
click at [448, 109] on button "Next image" at bounding box center [449, 112] width 19 height 26
